Goal: Task Accomplishment & Management: Use online tool/utility

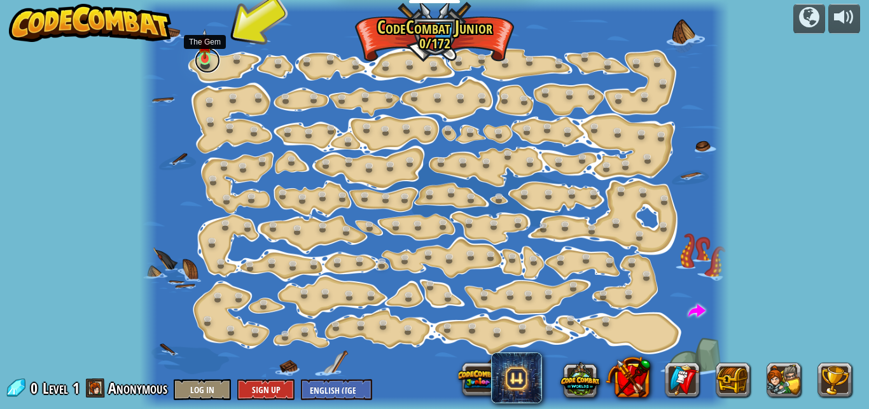
click at [197, 59] on link at bounding box center [207, 60] width 25 height 25
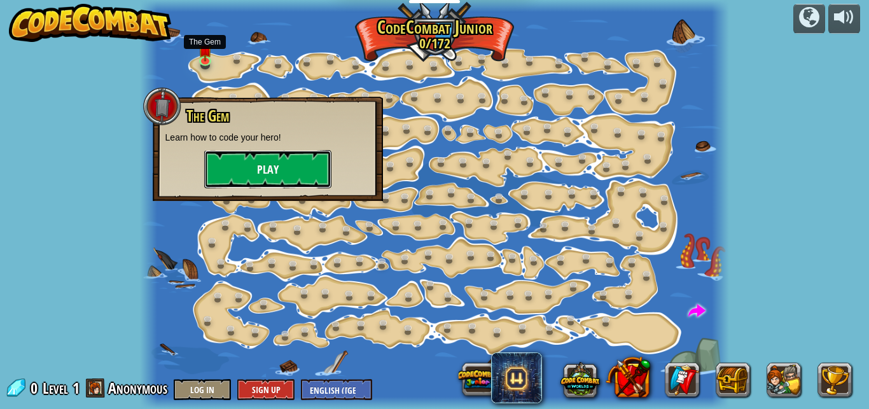
click at [264, 174] on button "Play" at bounding box center [267, 169] width 127 height 38
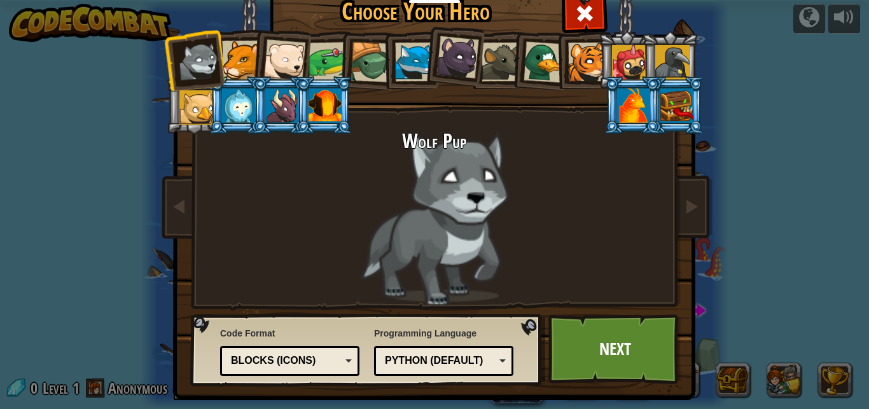
click at [230, 60] on div at bounding box center [241, 60] width 39 height 39
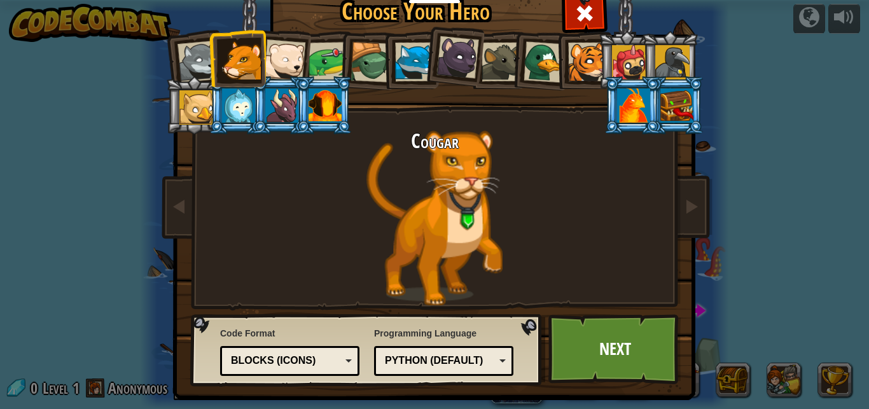
click at [281, 57] on div at bounding box center [284, 60] width 42 height 42
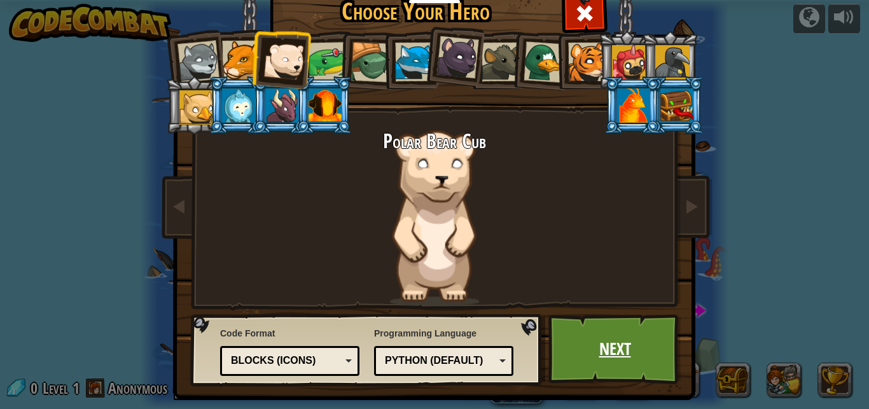
click at [600, 365] on link "Next" at bounding box center [614, 349] width 133 height 70
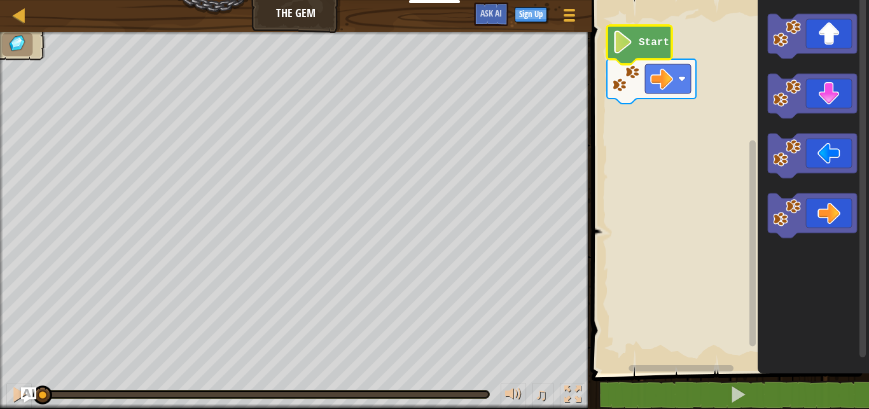
click at [626, 47] on image "Blockly Workspace" at bounding box center [623, 42] width 22 height 23
